Goal: Task Accomplishment & Management: Manage account settings

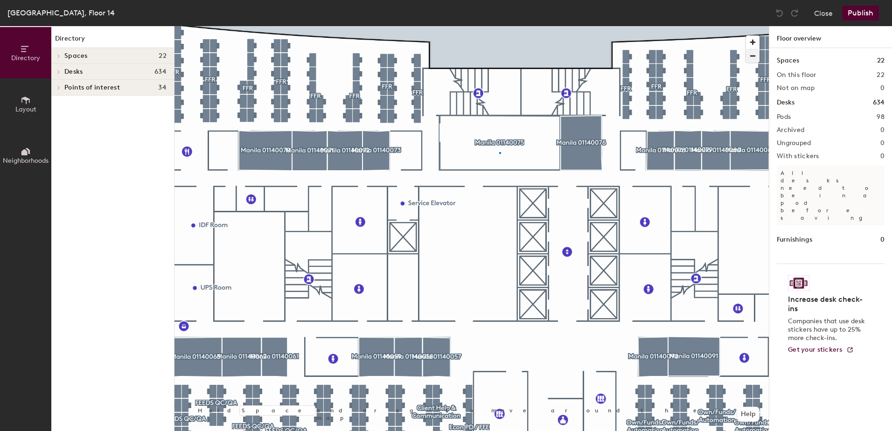
click at [499, 26] on div at bounding box center [472, 26] width 594 height 0
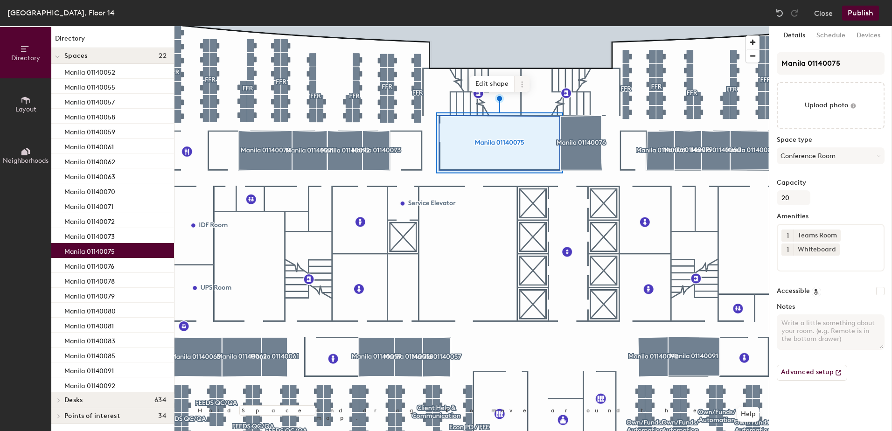
click at [523, 86] on icon at bounding box center [521, 86] width 1 height 1
click at [545, 118] on span "Activate" at bounding box center [555, 122] width 83 height 16
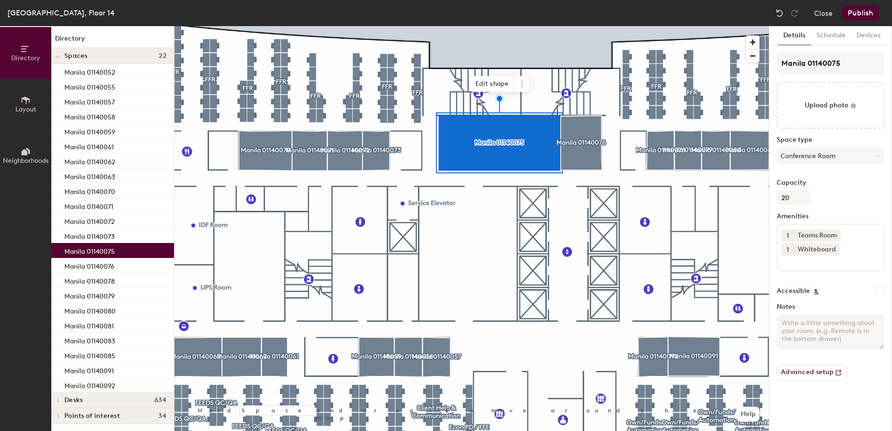
click at [853, 10] on button "Publish" at bounding box center [860, 13] width 37 height 15
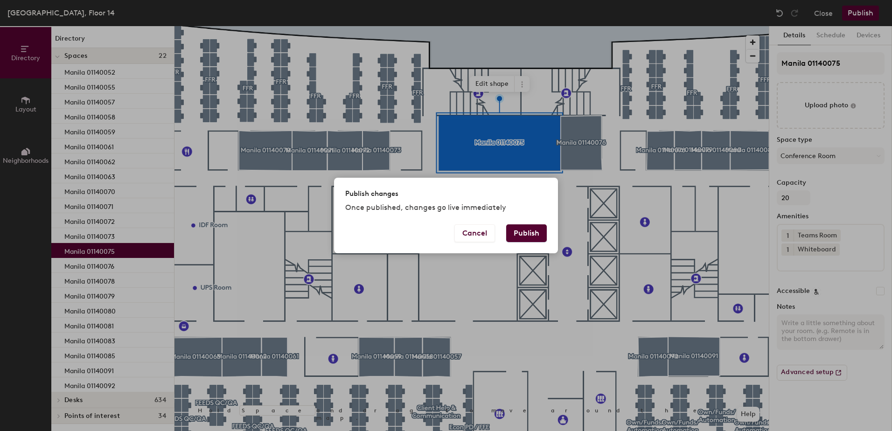
click at [528, 233] on button "Publish" at bounding box center [526, 233] width 41 height 18
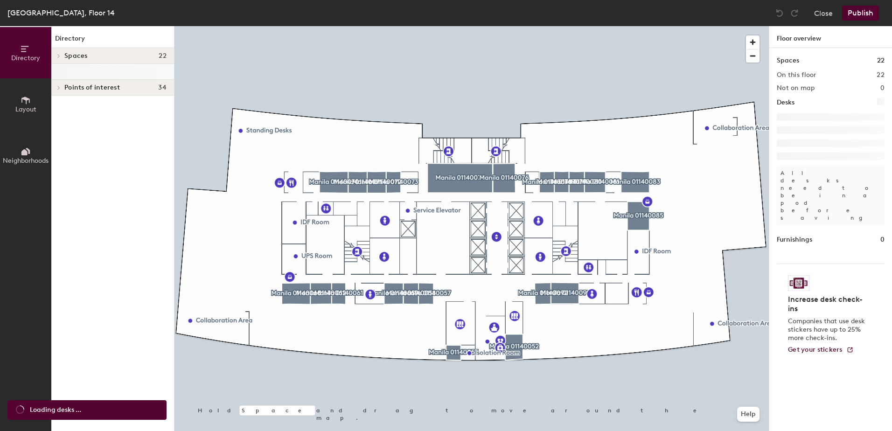
click at [464, 26] on div at bounding box center [472, 26] width 594 height 0
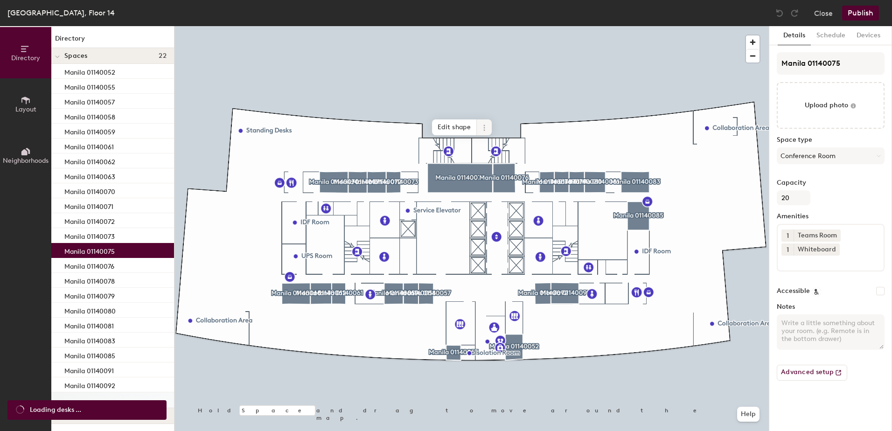
click at [488, 129] on icon at bounding box center [484, 127] width 7 height 7
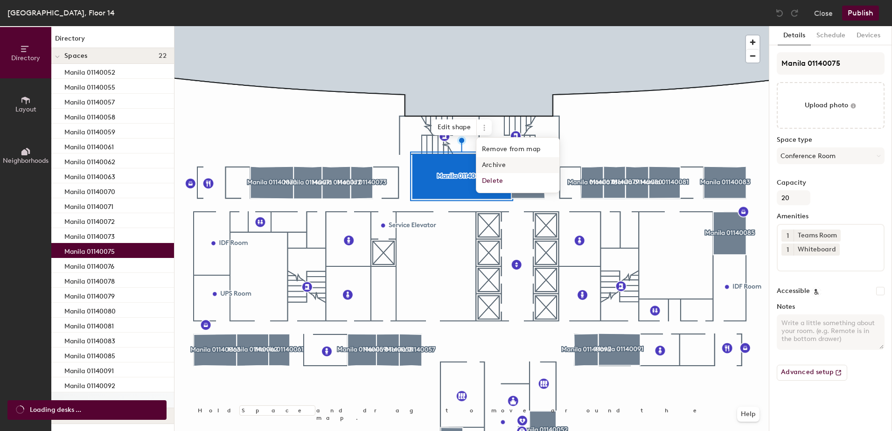
click at [504, 160] on span "Archive" at bounding box center [517, 165] width 83 height 16
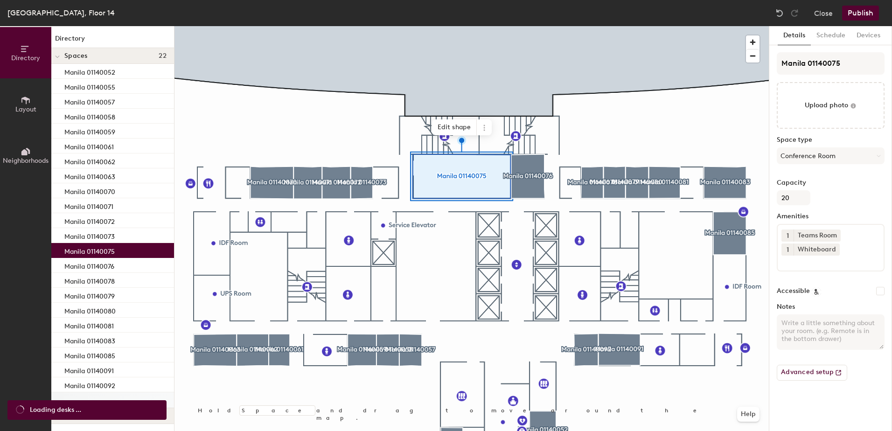
click at [855, 12] on button "Publish" at bounding box center [860, 13] width 37 height 15
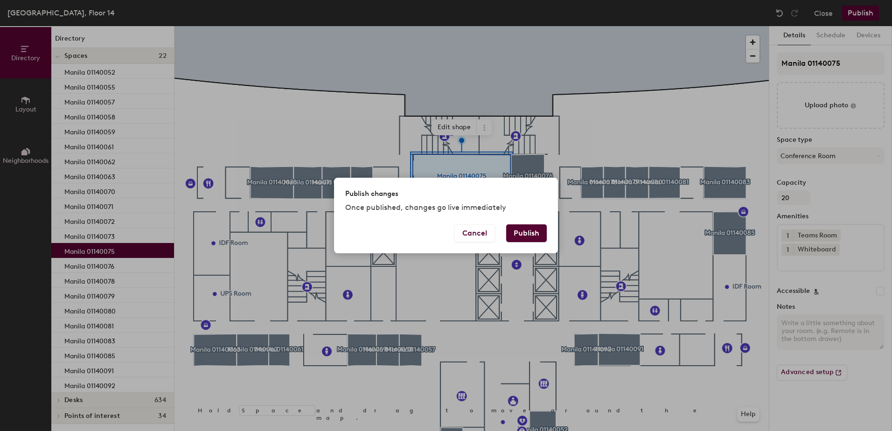
click at [524, 231] on button "Publish" at bounding box center [526, 233] width 41 height 18
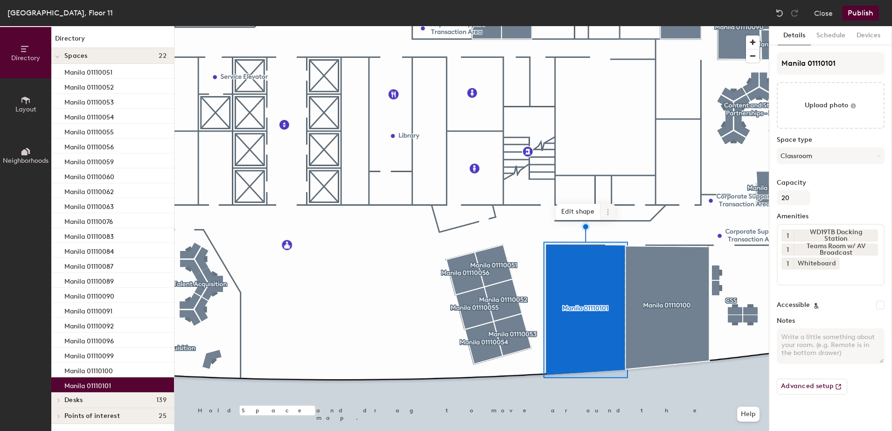
click at [611, 217] on span at bounding box center [607, 212] width 15 height 16
click at [615, 251] on span "Archive" at bounding box center [641, 250] width 83 height 16
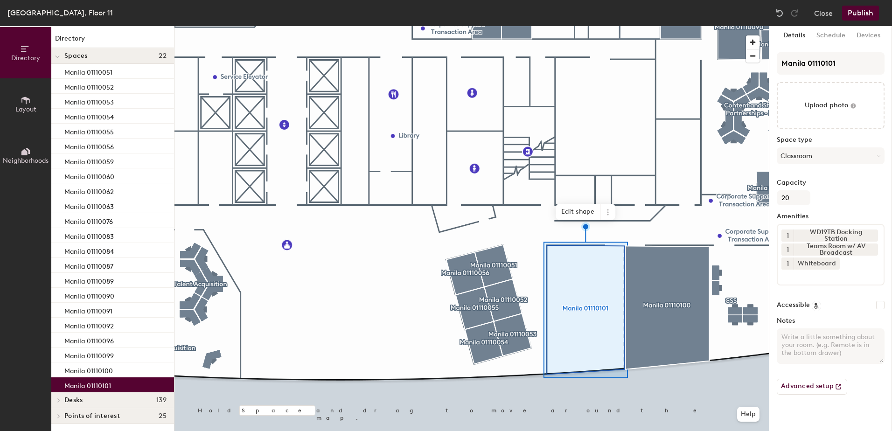
click at [869, 14] on button "Publish" at bounding box center [860, 13] width 37 height 15
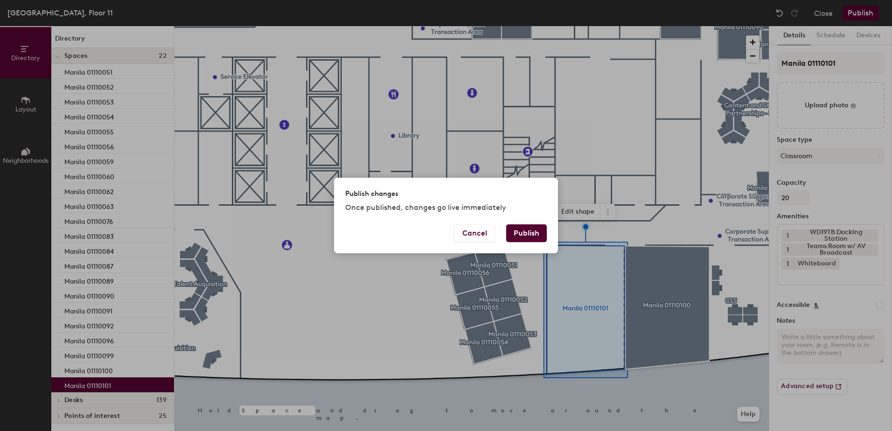
click at [530, 236] on button "Publish" at bounding box center [526, 233] width 41 height 18
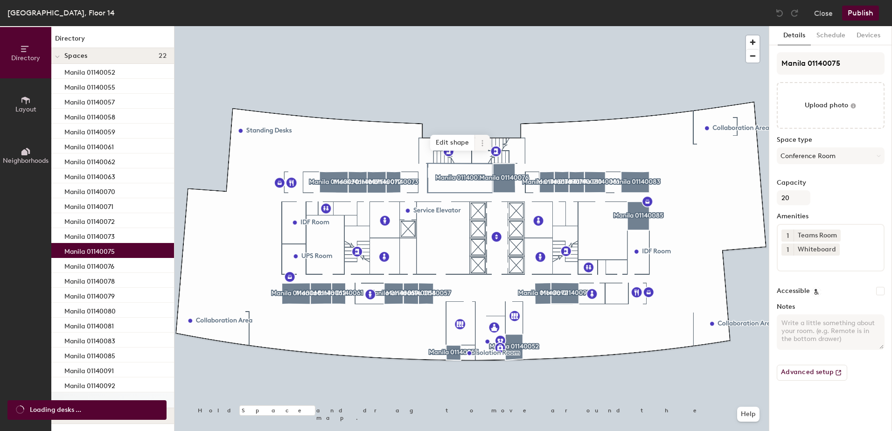
click at [488, 142] on span at bounding box center [482, 143] width 15 height 16
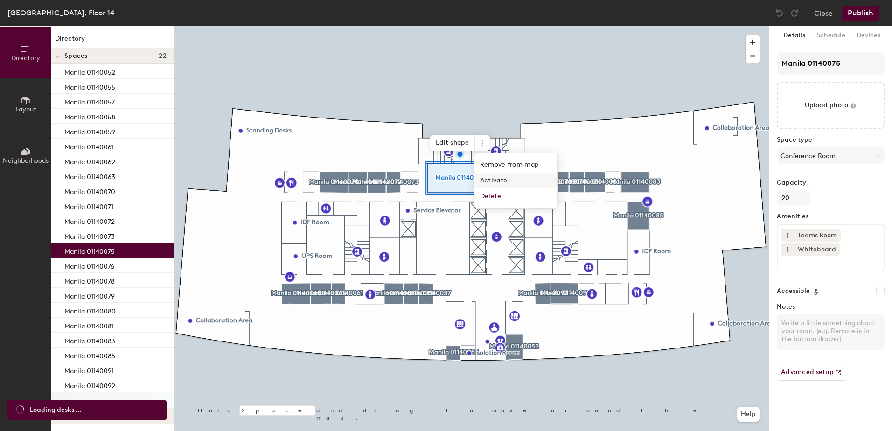
click at [504, 177] on span "Activate" at bounding box center [516, 181] width 83 height 16
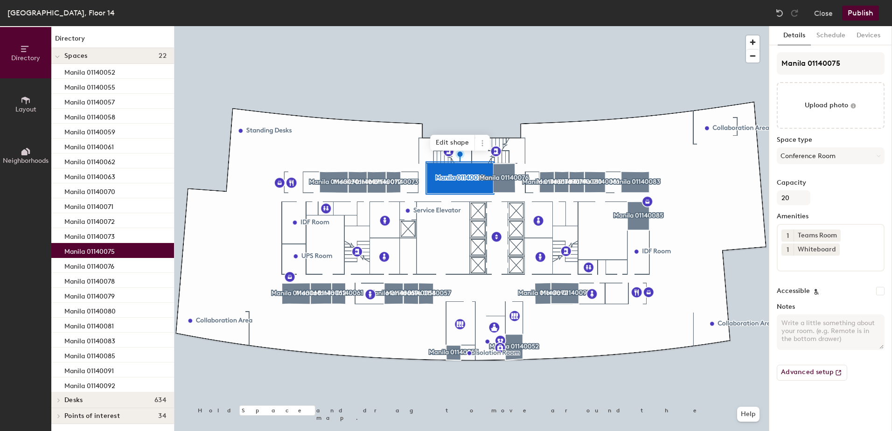
click at [855, 15] on button "Publish" at bounding box center [860, 13] width 37 height 15
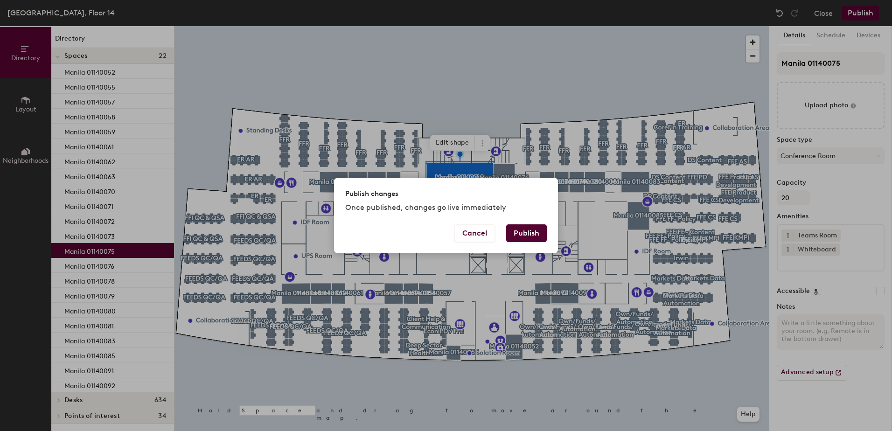
click at [525, 233] on button "Publish" at bounding box center [526, 233] width 41 height 18
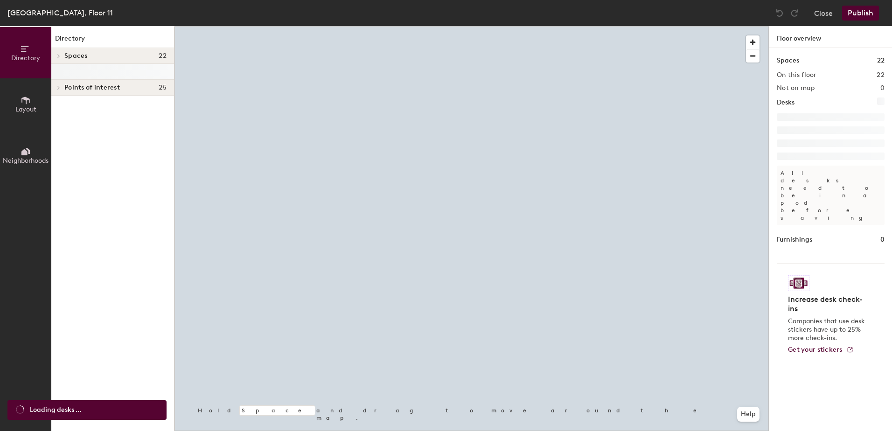
click at [303, 26] on div at bounding box center [472, 26] width 594 height 0
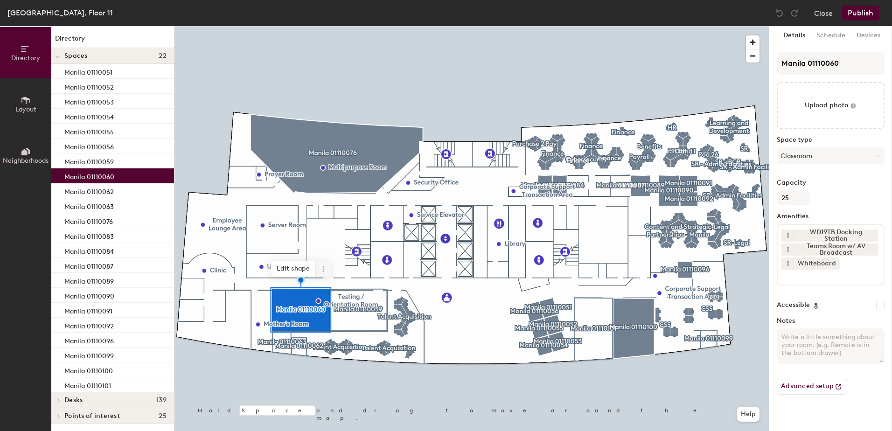
click at [322, 268] on icon at bounding box center [323, 268] width 7 height 7
click at [329, 308] on span "Archive" at bounding box center [356, 307] width 83 height 16
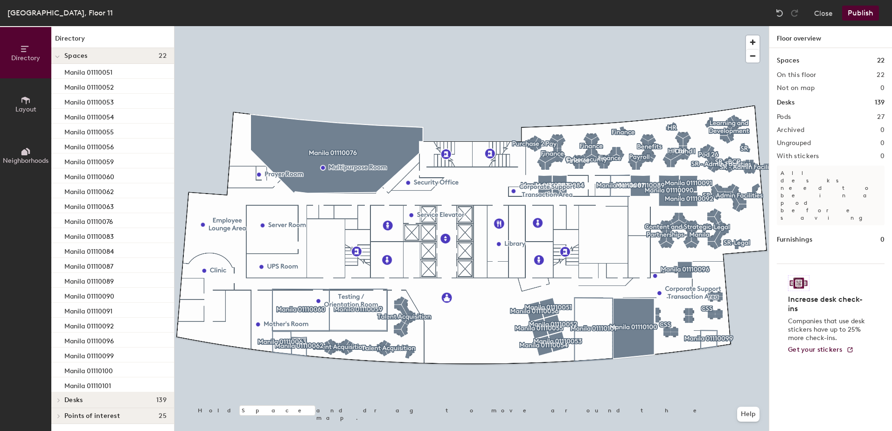
click at [869, 12] on button "Publish" at bounding box center [860, 13] width 37 height 15
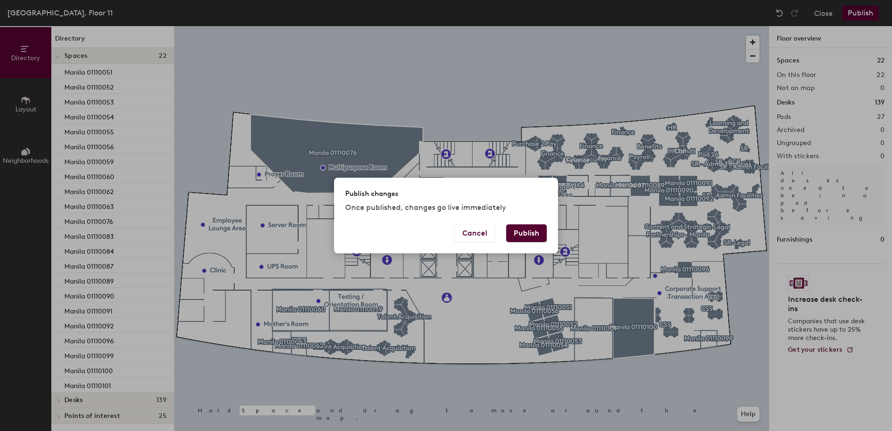
click at [535, 233] on button "Publish" at bounding box center [526, 233] width 41 height 18
